Goal: Task Accomplishment & Management: Use online tool/utility

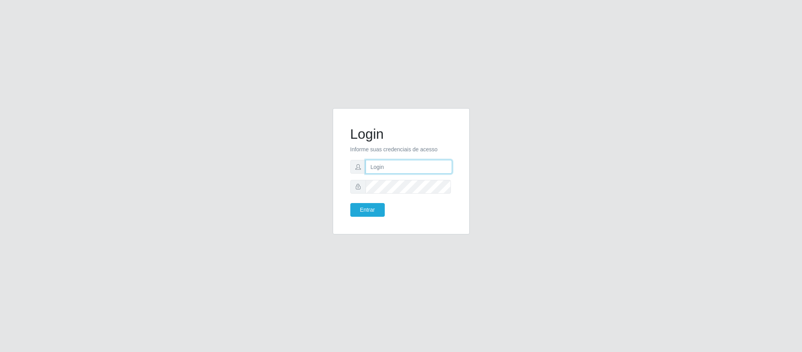
click at [388, 164] on input "text" at bounding box center [409, 167] width 87 height 14
type input "[PERSON_NAME]"
click at [350, 203] on button "Entrar" at bounding box center [367, 210] width 34 height 14
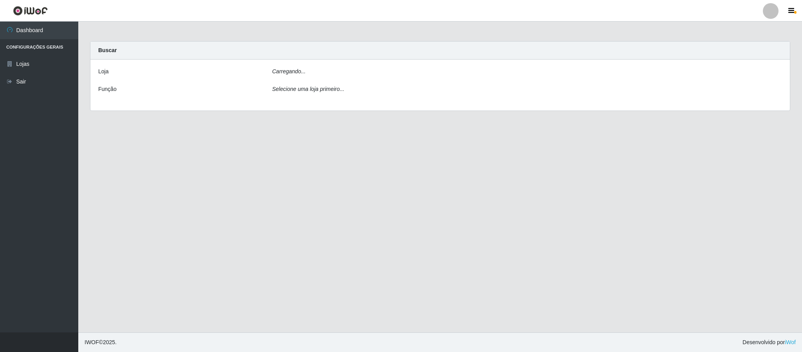
click at [371, 214] on main "Carregando... Buscar [PERSON_NAME]... Função Selecione uma loja primeiro..." at bounding box center [440, 177] width 724 height 311
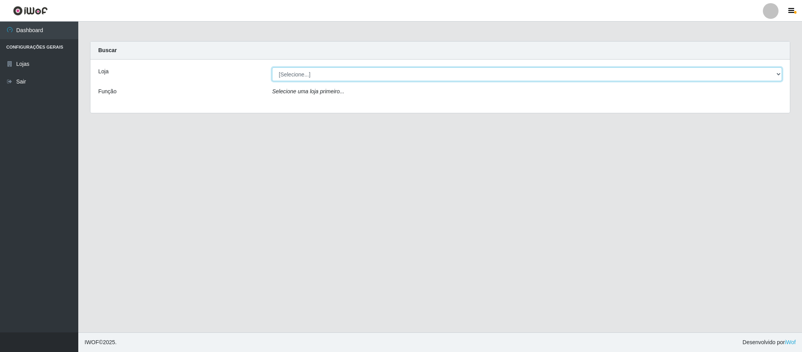
drag, startPoint x: 779, startPoint y: 72, endPoint x: 767, endPoint y: 80, distance: 14.3
click at [779, 72] on select "[Selecione...] Queiroz Atacadão - Coophab" at bounding box center [527, 74] width 510 height 14
select select "463"
click at [272, 67] on select "[Selecione...] Queiroz Atacadão - Coophab" at bounding box center [527, 74] width 510 height 14
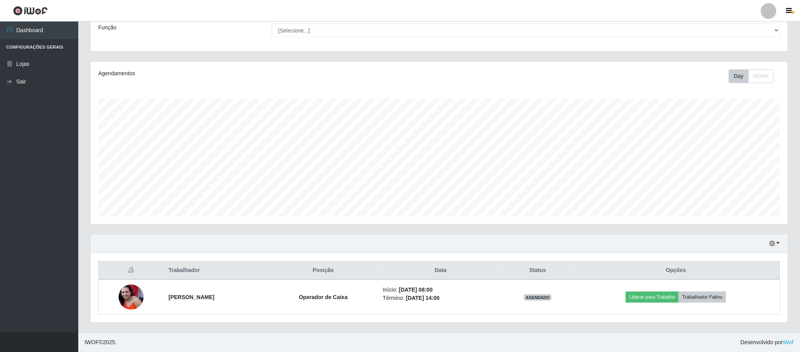
scroll to position [66, 0]
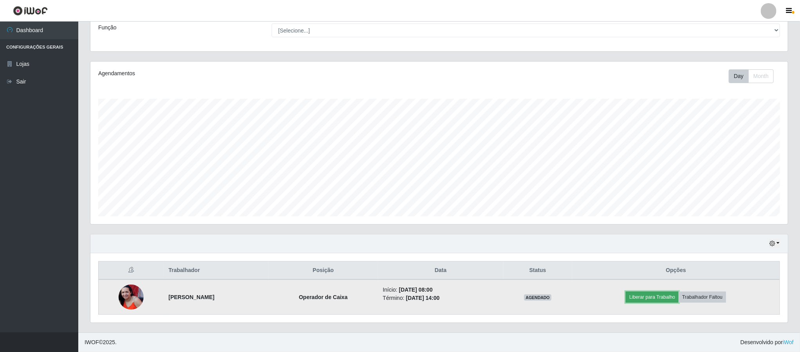
click at [660, 299] on button "Liberar para Trabalho" at bounding box center [652, 296] width 53 height 11
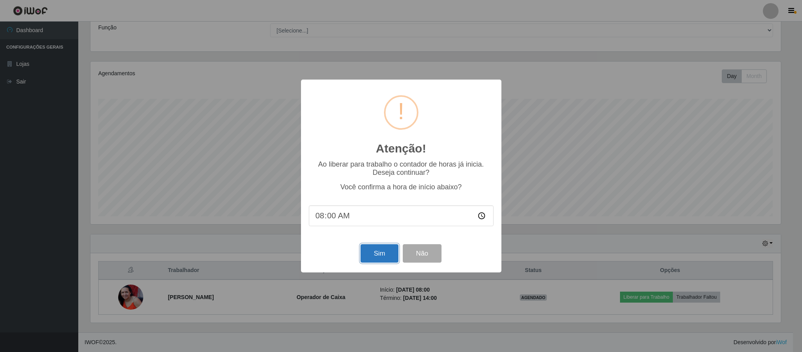
click at [386, 252] on button "Sim" at bounding box center [380, 253] width 38 height 18
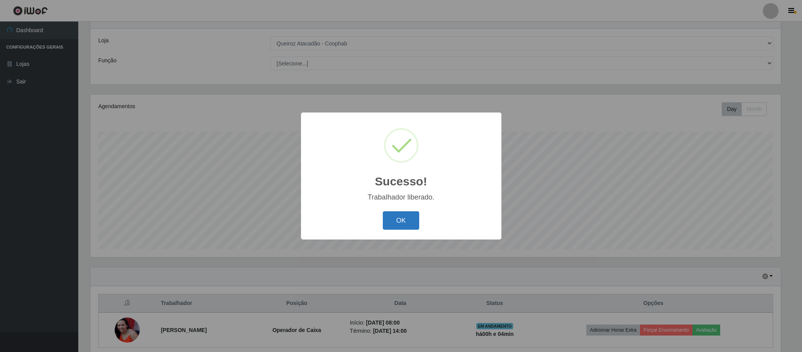
click at [403, 219] on button "OK" at bounding box center [401, 220] width 36 height 18
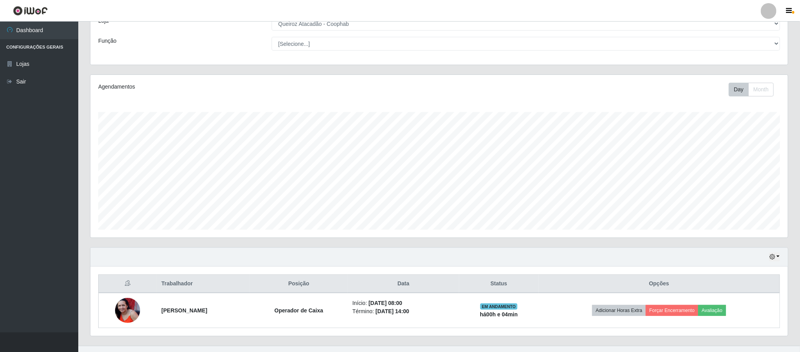
scroll to position [66, 0]
